Goal: Find specific page/section: Find specific page/section

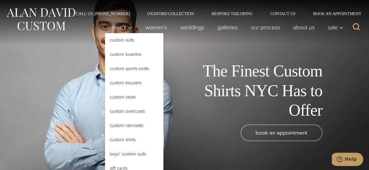
click at [130, 136] on link "Custom Shirts" at bounding box center [134, 140] width 58 height 14
click at [121, 139] on link "Custom Shirts" at bounding box center [134, 140] width 58 height 14
click at [114, 138] on link "Custom Shirts" at bounding box center [134, 140] width 58 height 14
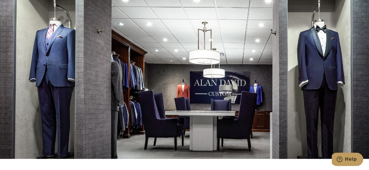
scroll to position [2972, 0]
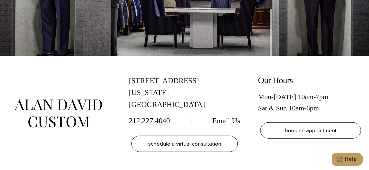
click at [225, 117] on link "Email Us" at bounding box center [226, 121] width 28 height 8
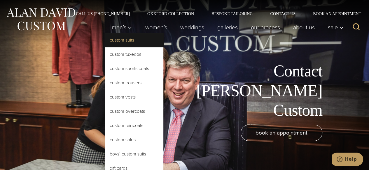
click at [129, 41] on link "Custom Suits" at bounding box center [134, 40] width 58 height 14
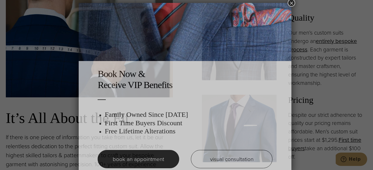
scroll to position [3, 0]
